Goal: Transaction & Acquisition: Subscribe to service/newsletter

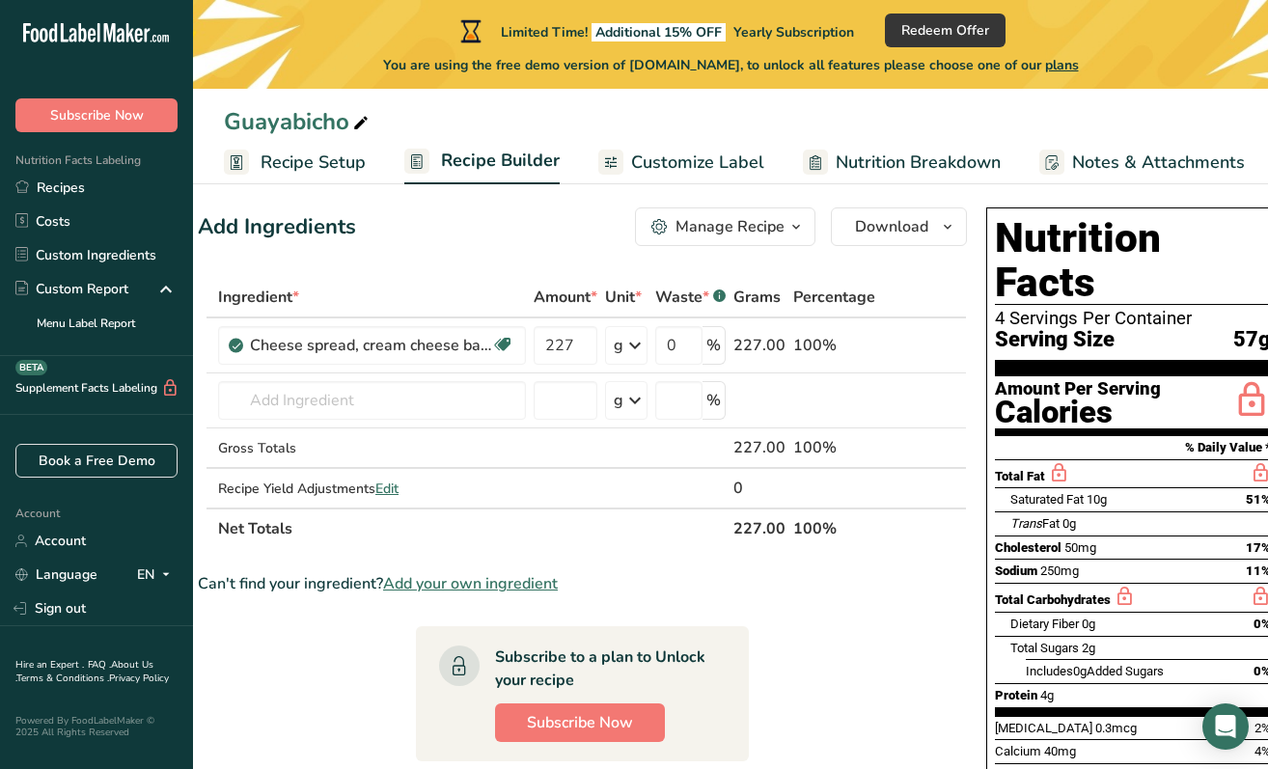
scroll to position [0, 28]
click at [579, 722] on span "Subscribe Now" at bounding box center [578, 722] width 106 height 23
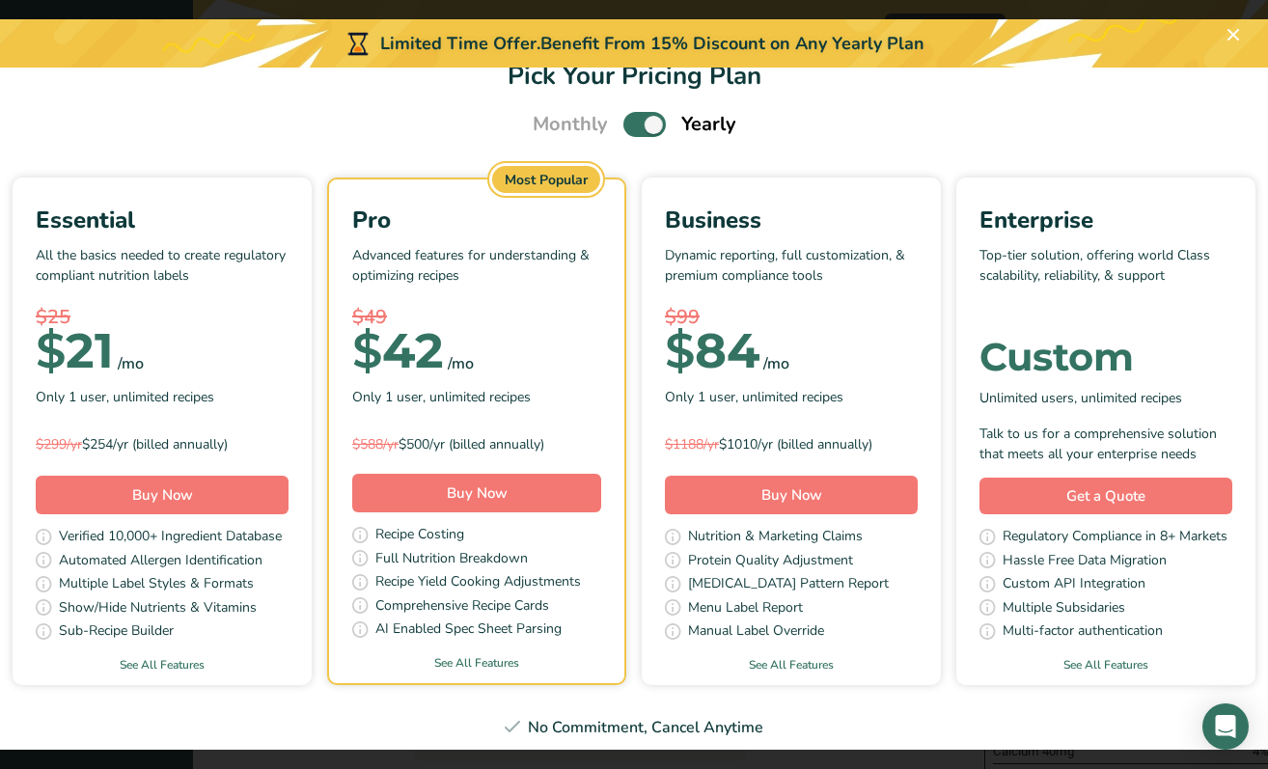
scroll to position [42, 0]
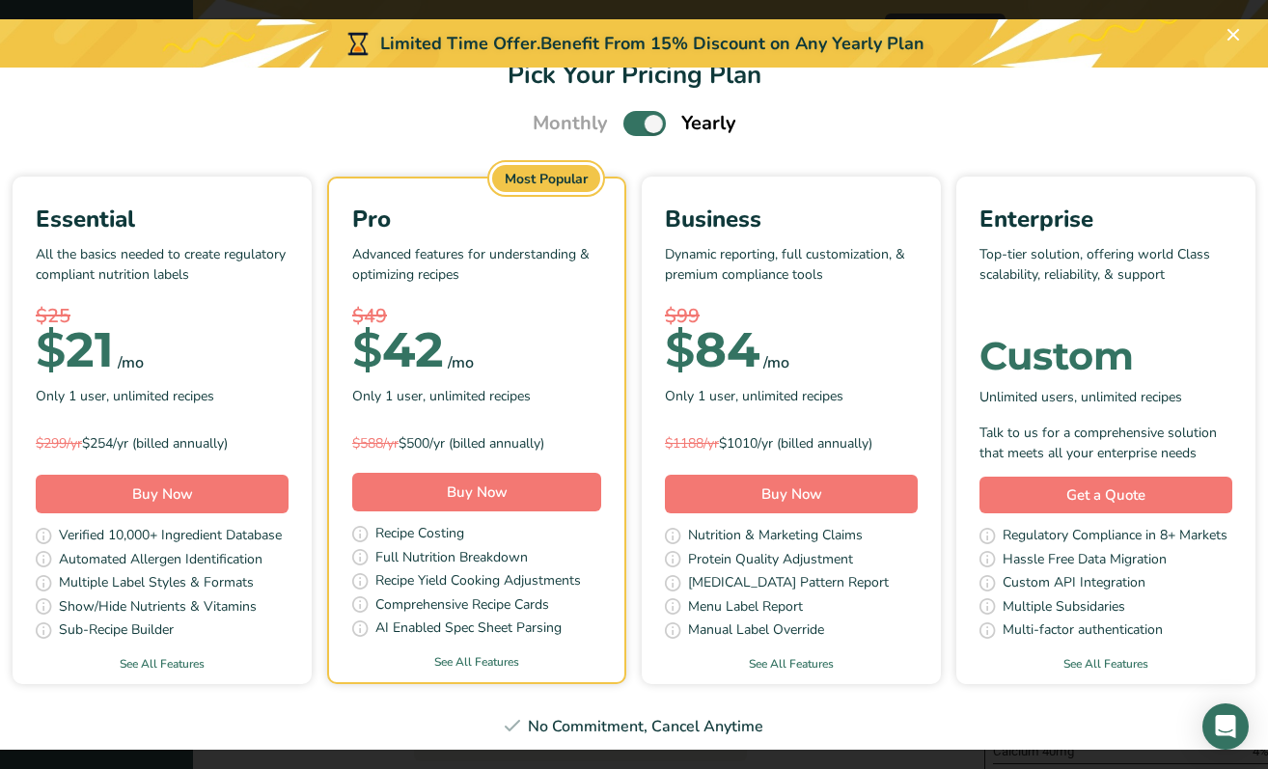
click at [134, 675] on div "Essential All the basics needed to create regulatory compliant nutrition labels…" at bounding box center [162, 431] width 299 height 508
click at [136, 659] on link "See All Features" at bounding box center [162, 663] width 299 height 17
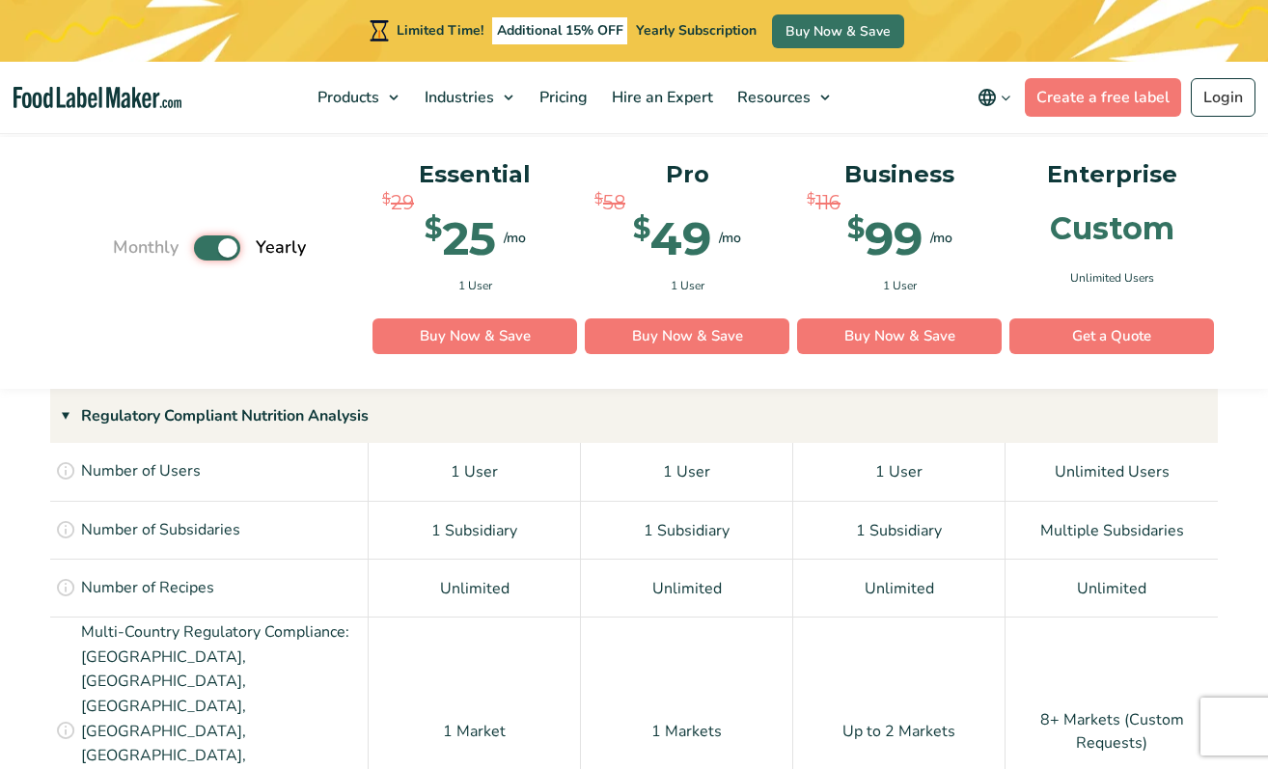
click at [129, 244] on input "Toggle" at bounding box center [123, 247] width 13 height 13
checkbox input "false"
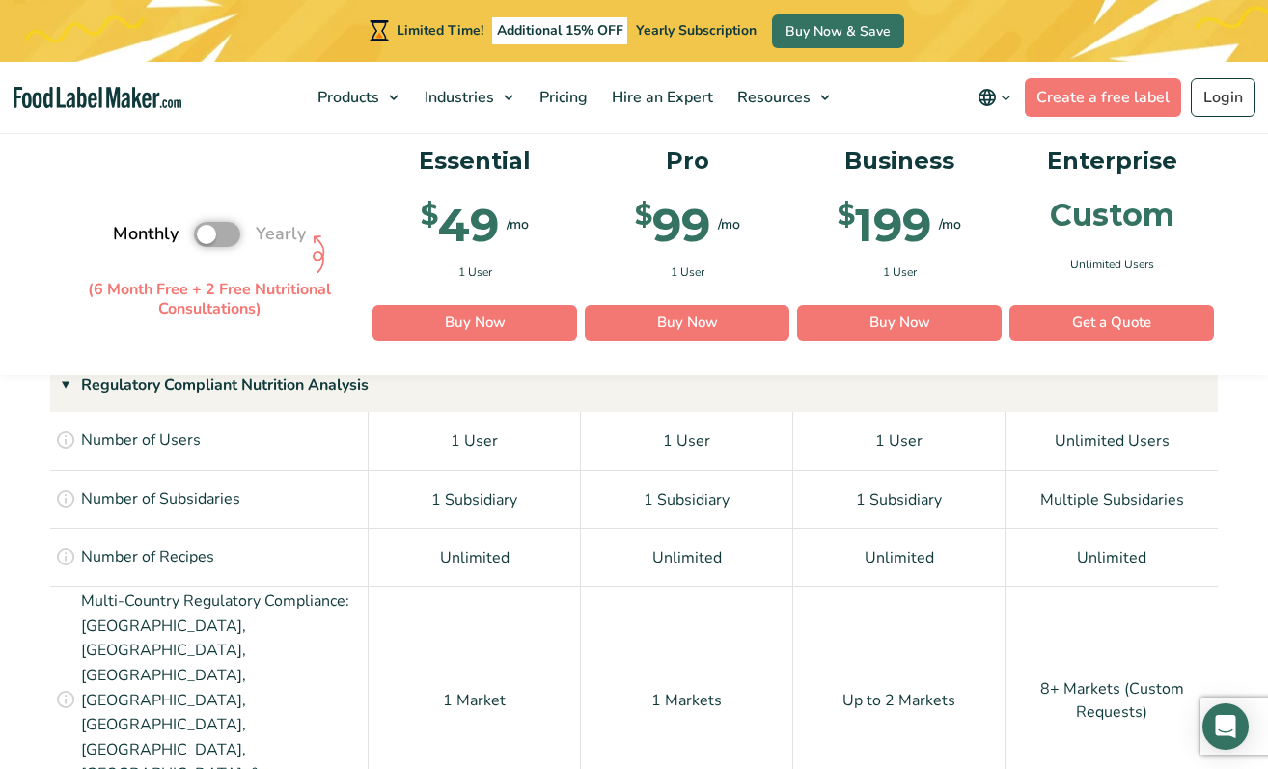
scroll to position [1491, 0]
